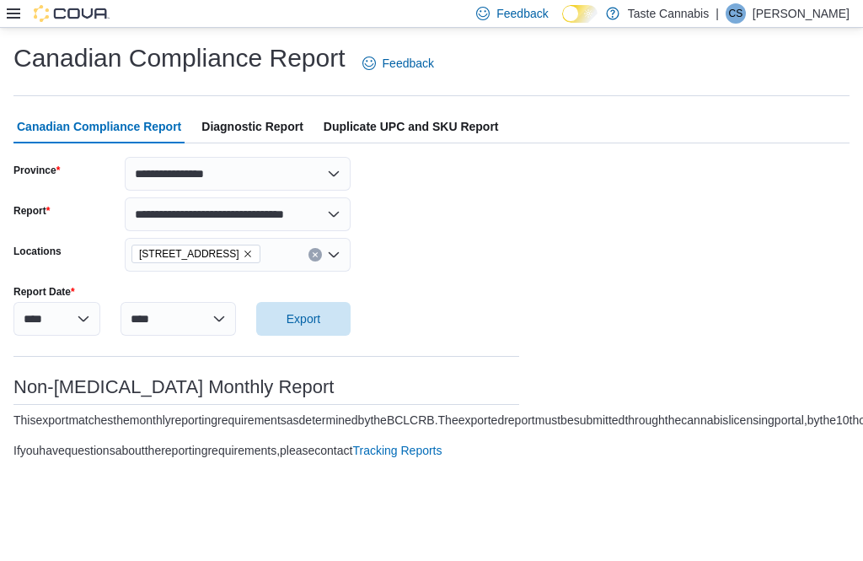
select select "**********"
select select "****"
click at [10, 19] on icon at bounding box center [13, 13] width 13 height 10
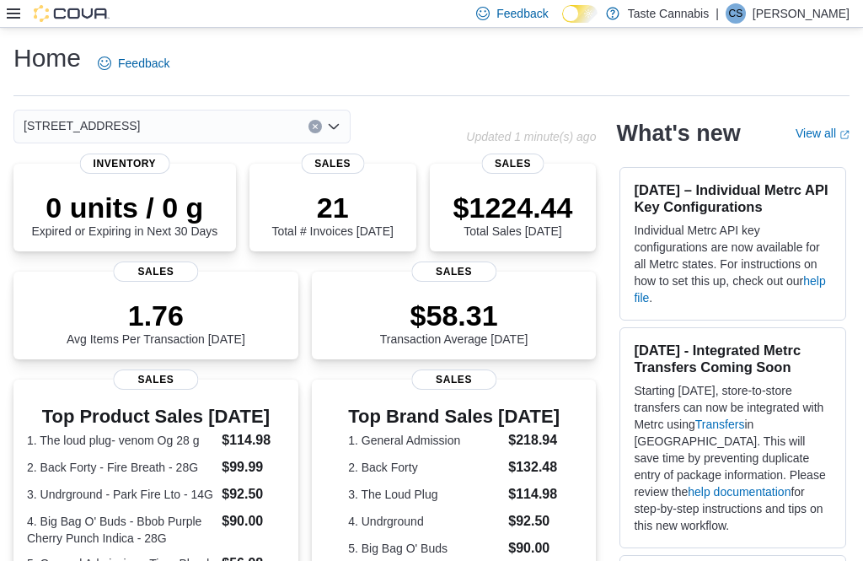
click at [507, 198] on p "$1224.44" at bounding box center [514, 208] width 120 height 34
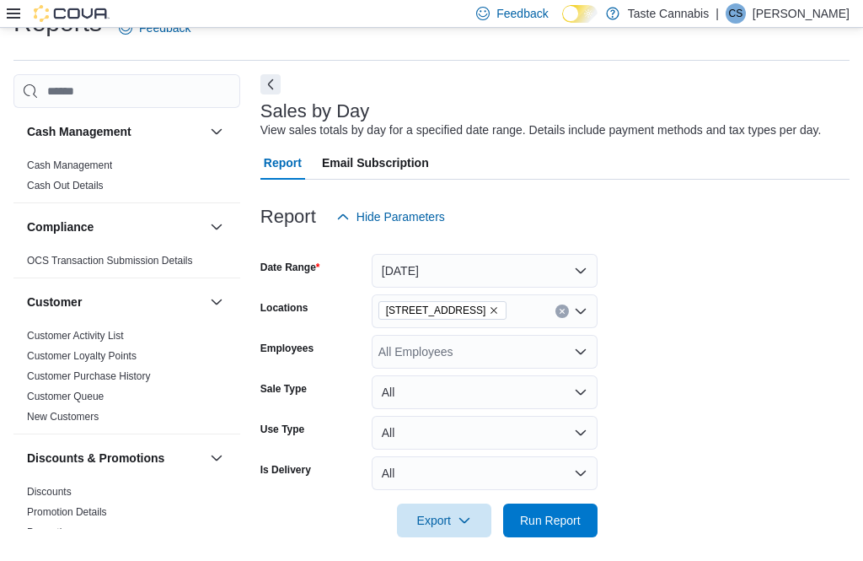
scroll to position [38, 0]
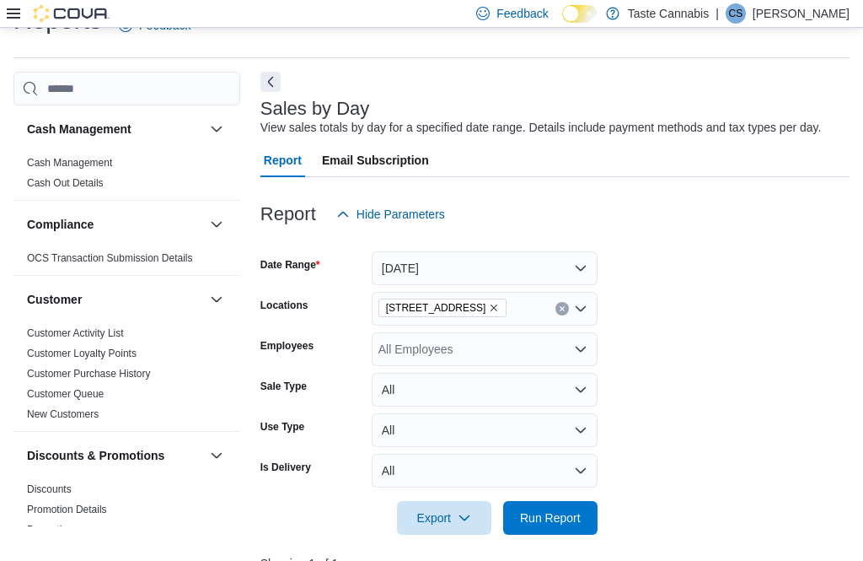
click at [460, 271] on button "Today" at bounding box center [485, 268] width 226 height 34
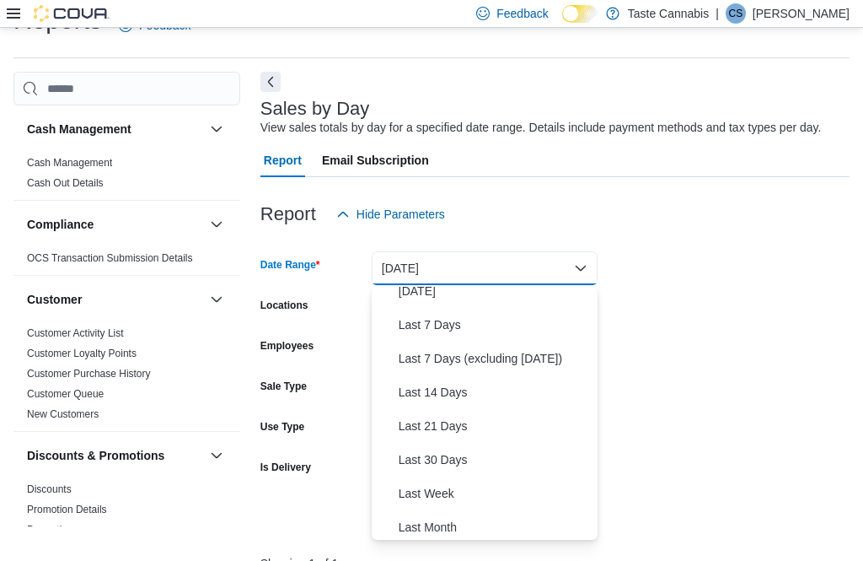
scroll to position [97, 0]
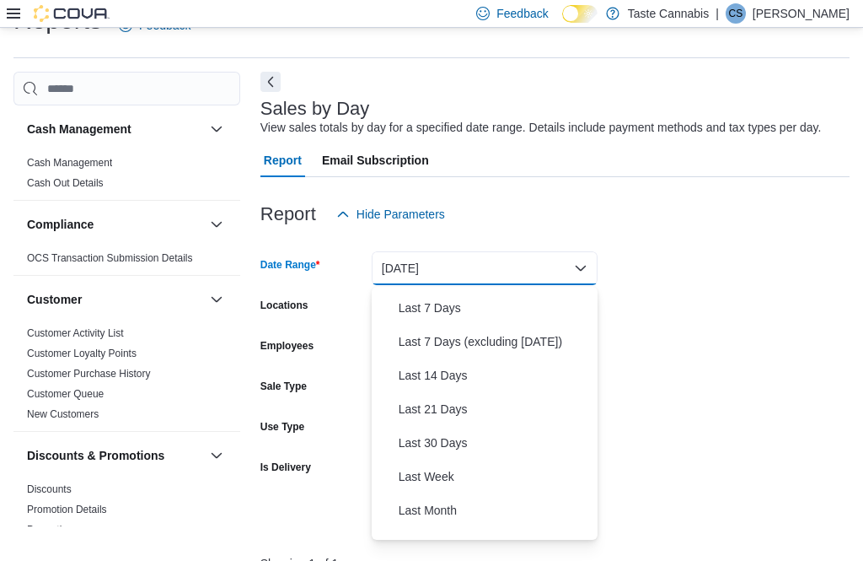
click at [417, 385] on span "Last 14 Days" at bounding box center [495, 375] width 192 height 20
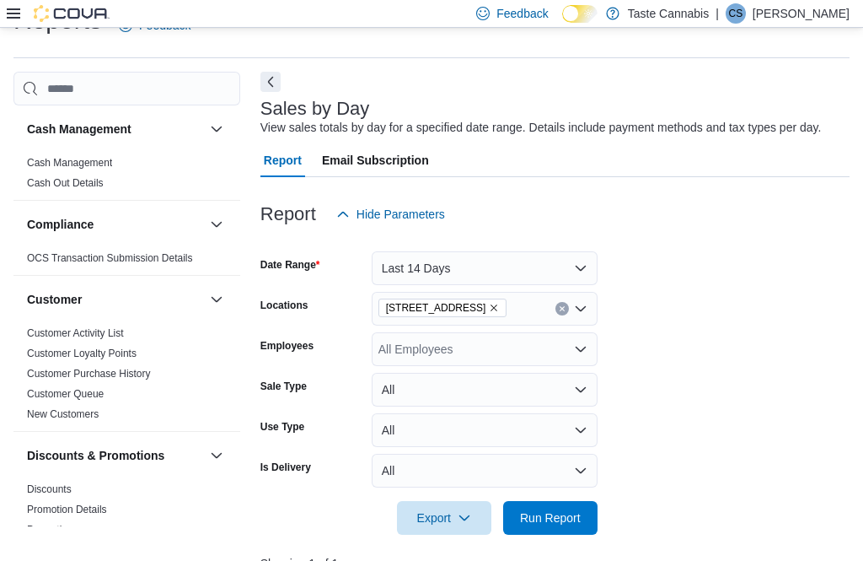
click at [540, 524] on span "Run Report" at bounding box center [550, 517] width 61 height 17
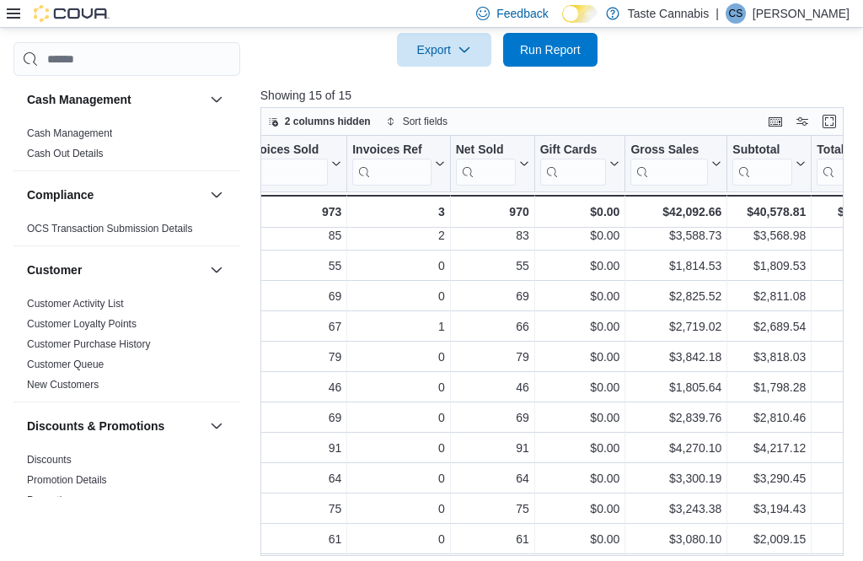
scroll to position [68, 150]
click at [653, 449] on div "$4,270.10" at bounding box center [675, 448] width 91 height 20
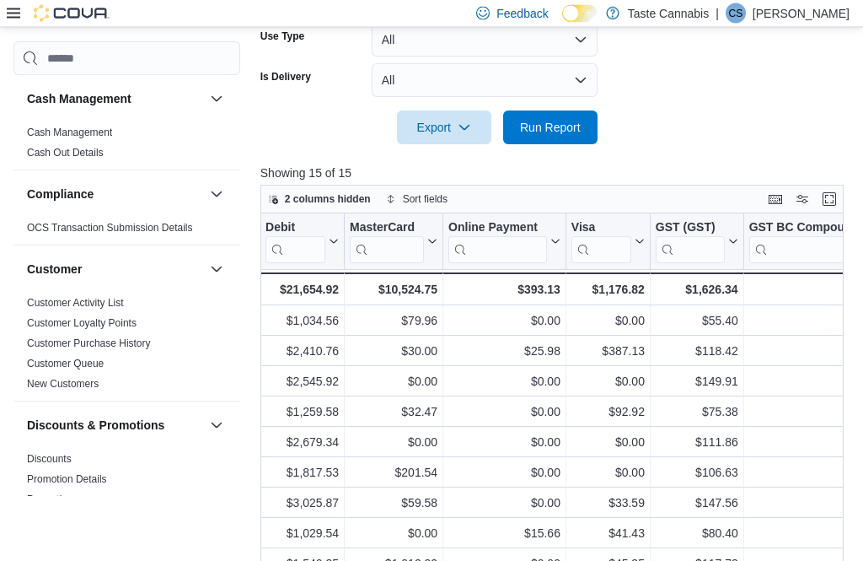
scroll to position [423, 0]
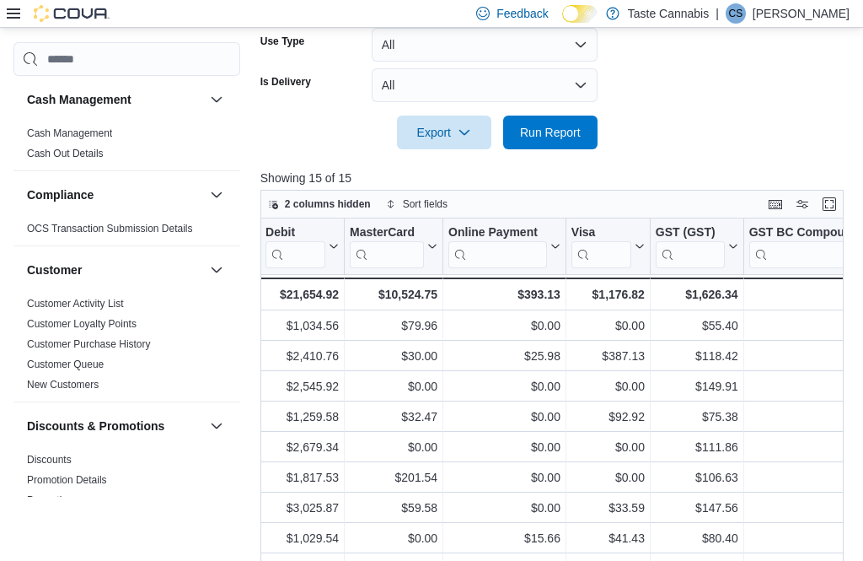
click at [59, 157] on link "Cash Out Details" at bounding box center [65, 154] width 77 height 12
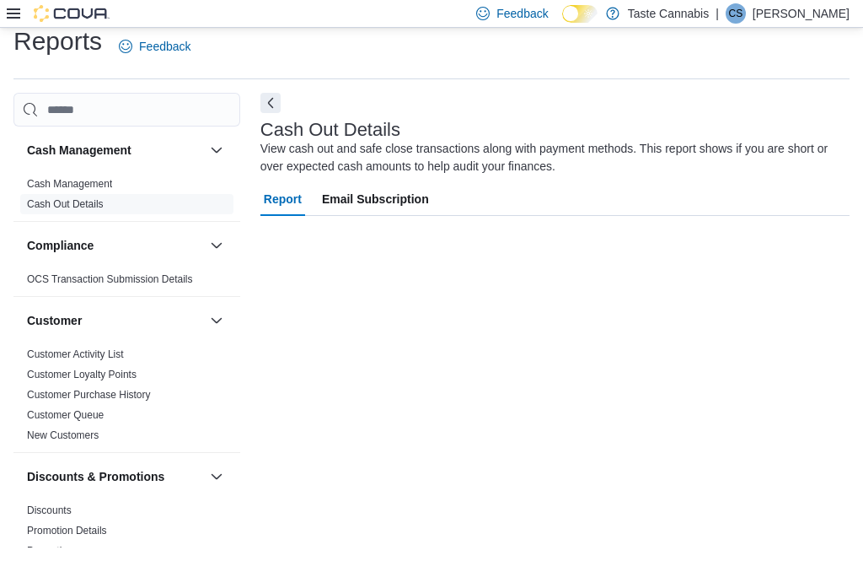
scroll to position [5, 0]
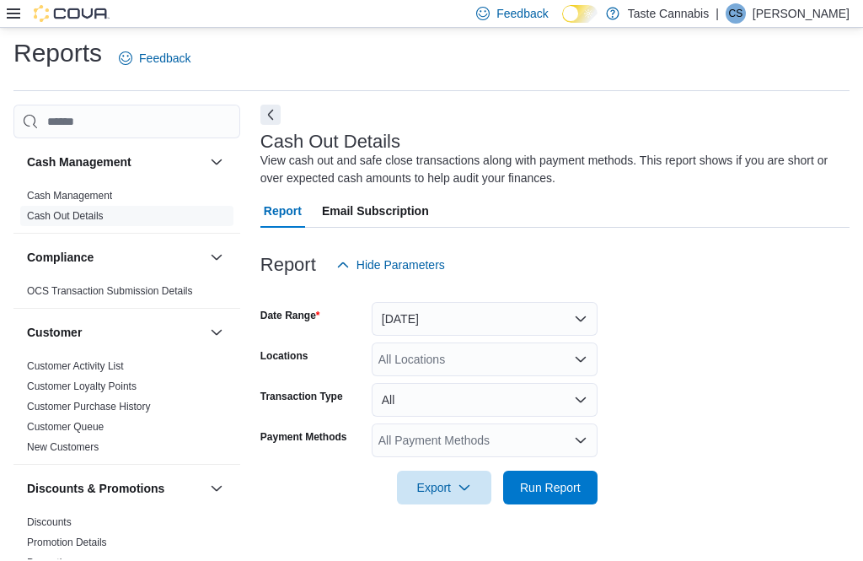
click at [436, 327] on button "Today" at bounding box center [485, 319] width 226 height 34
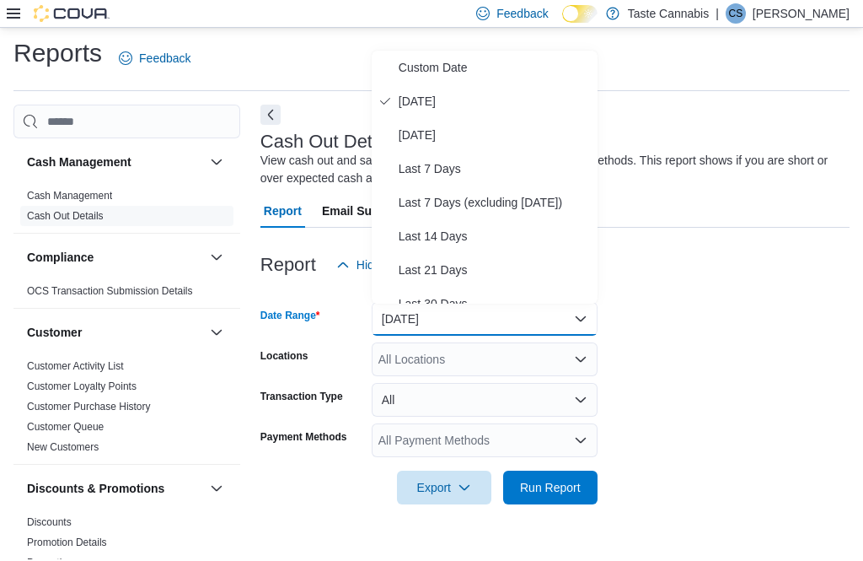
click at [415, 241] on span "Last 14 Days" at bounding box center [495, 236] width 192 height 20
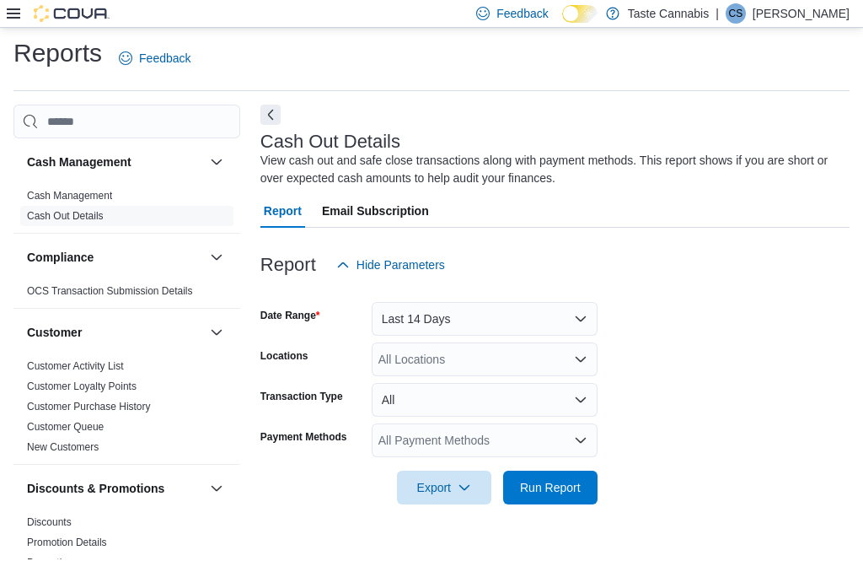
click at [542, 491] on span "Run Report" at bounding box center [550, 487] width 61 height 17
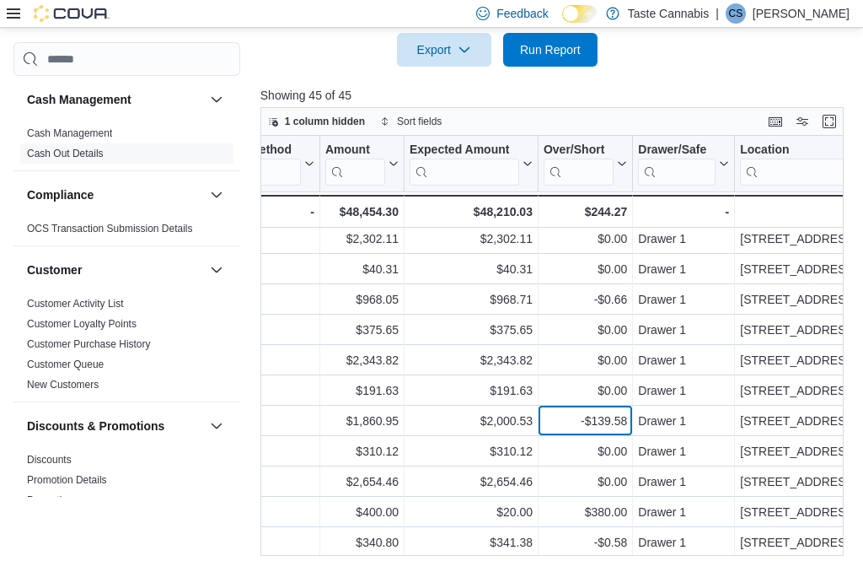
click at [595, 427] on div "-$139.58" at bounding box center [585, 421] width 83 height 20
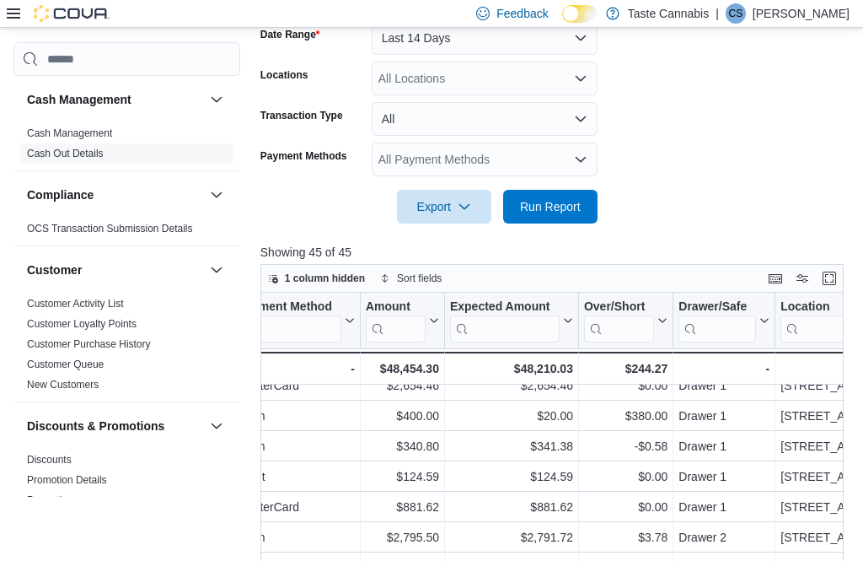
scroll to position [863, 465]
click at [467, 472] on div "$124.59" at bounding box center [511, 477] width 123 height 20
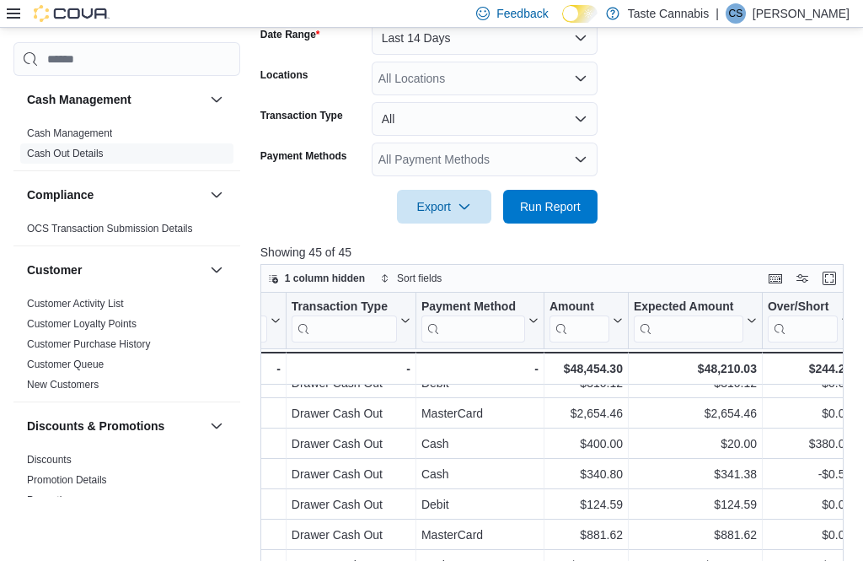
scroll to position [835, 288]
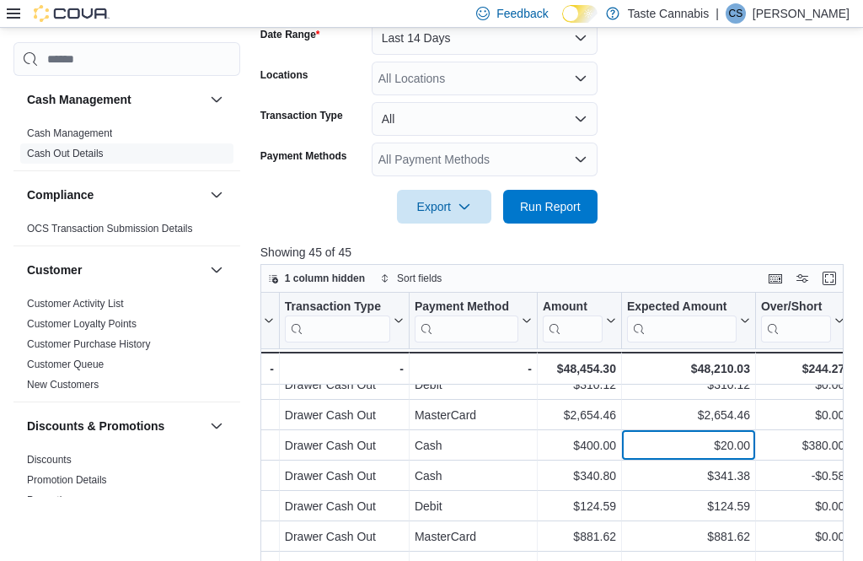
click at [712, 455] on div "$20.00" at bounding box center [688, 445] width 123 height 20
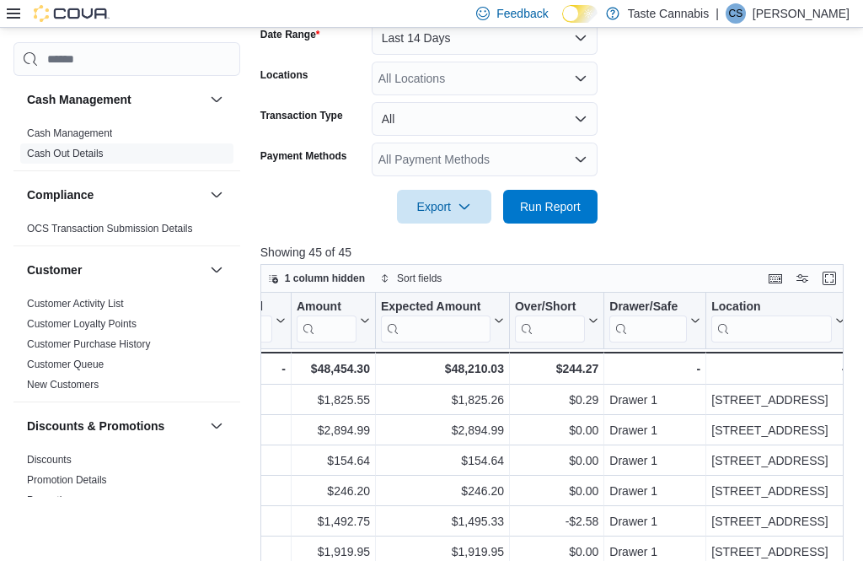
scroll to position [0, 534]
